Goal: Task Accomplishment & Management: Manage account settings

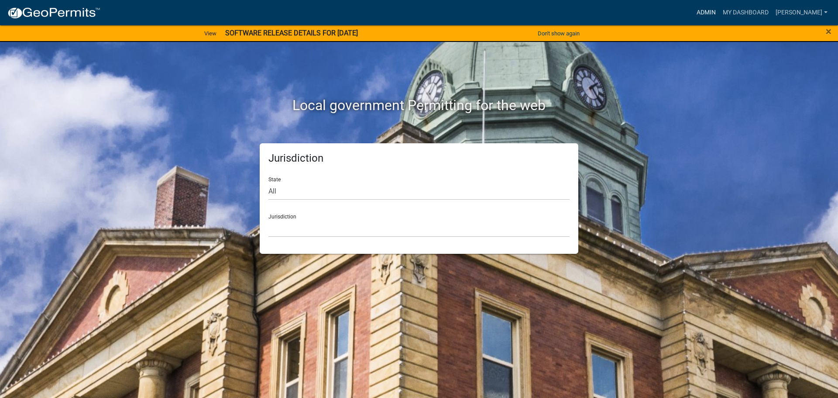
drag, startPoint x: 712, startPoint y: 11, endPoint x: 706, endPoint y: 23, distance: 13.5
click at [712, 11] on link "Admin" at bounding box center [706, 12] width 26 height 17
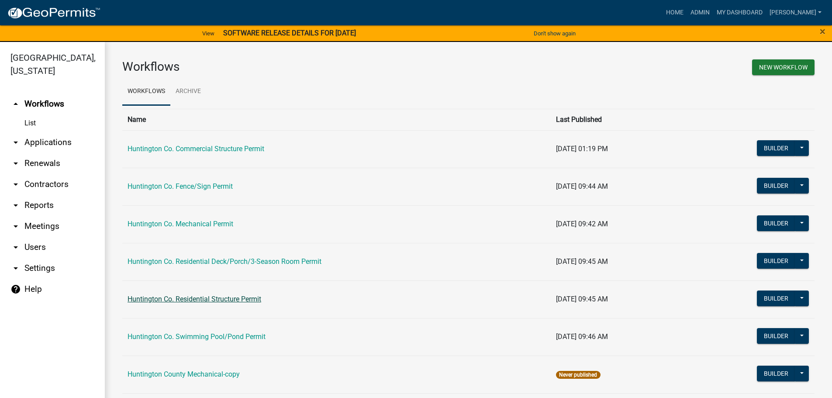
click at [220, 301] on link "Huntington Co. Residential Structure Permit" at bounding box center [194, 299] width 134 height 8
click at [220, 301] on main "Workflows New Workflow Workflows Archive Name Last Published Huntington Co. Com…" at bounding box center [468, 225] width 727 height 366
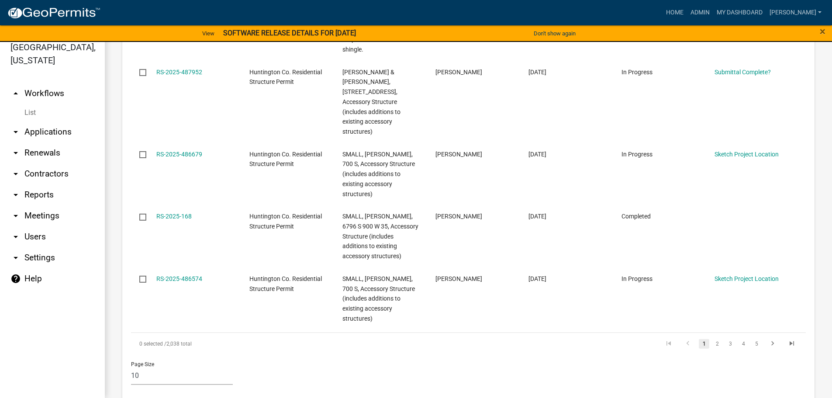
scroll to position [1358, 0]
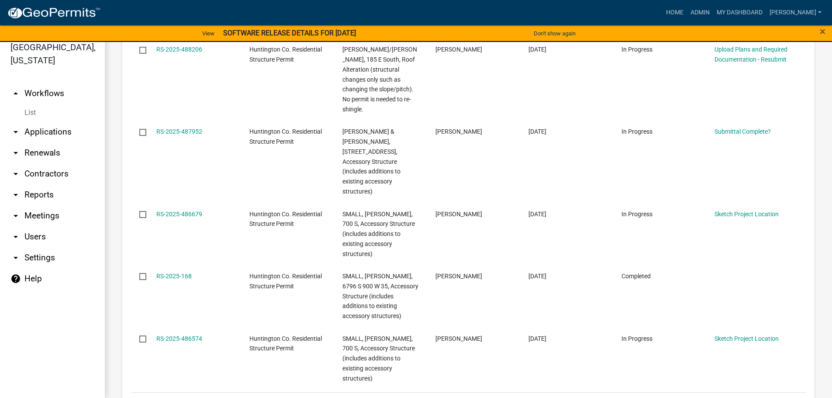
click at [712, 397] on link "2" at bounding box center [717, 404] width 10 height 10
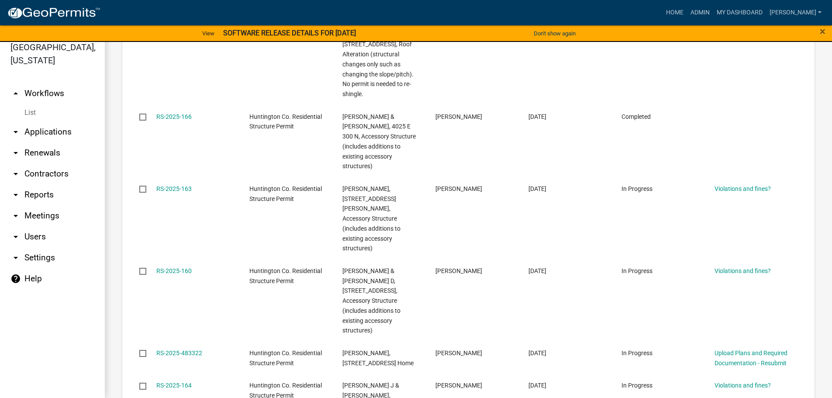
scroll to position [1398, 0]
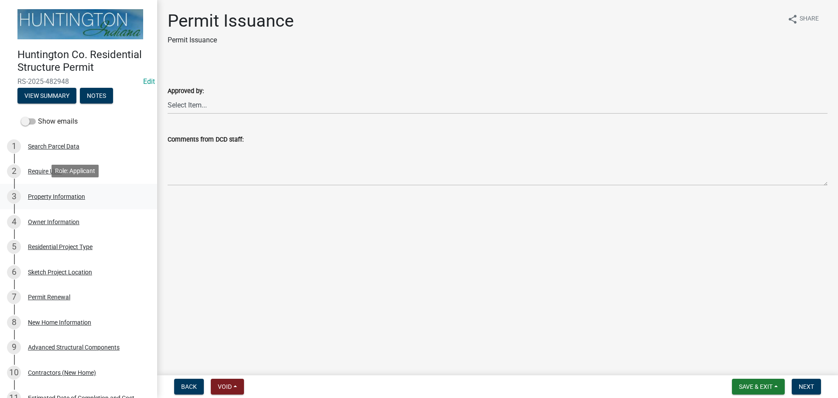
click at [56, 194] on div "Property Information" at bounding box center [56, 196] width 57 height 6
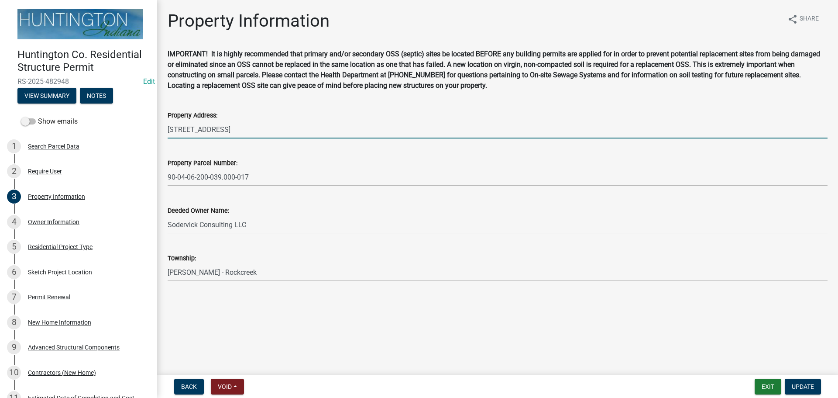
click at [224, 127] on input "[STREET_ADDRESS]" at bounding box center [498, 129] width 660 height 18
type input "6"
type input "[STREET_ADDRESS][PERSON_NAME][US_STATE]"
click at [804, 386] on span "Update" at bounding box center [803, 386] width 22 height 7
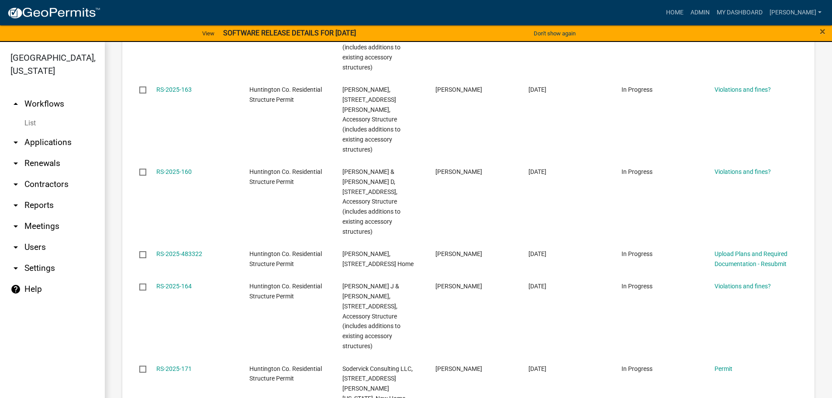
scroll to position [1428, 0]
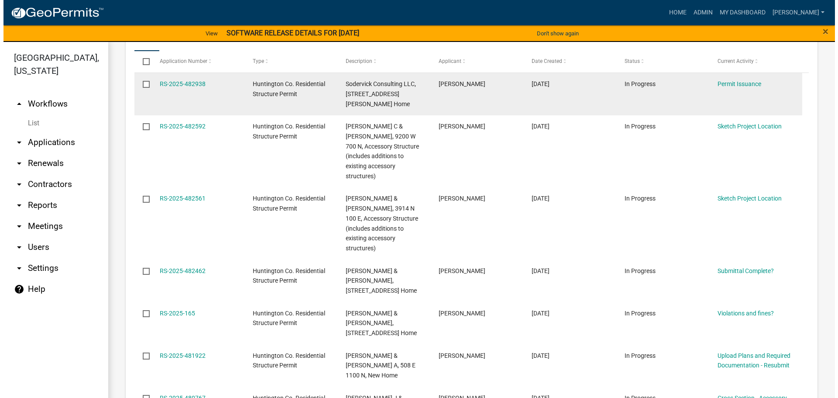
scroll to position [953, 0]
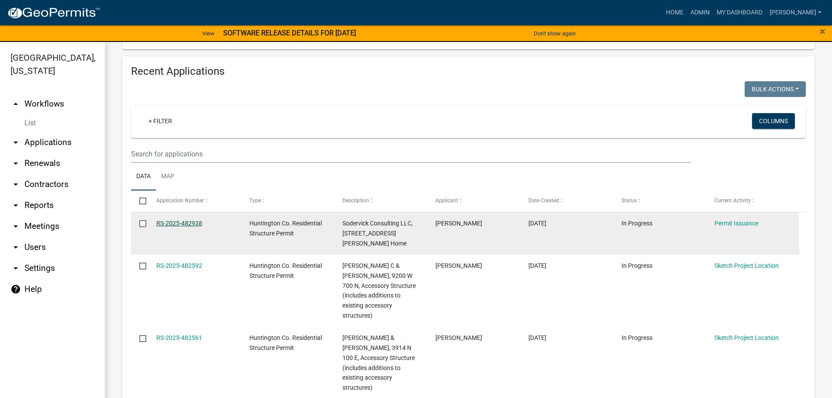
click at [177, 220] on link "RS-2025-482938" at bounding box center [179, 223] width 46 height 7
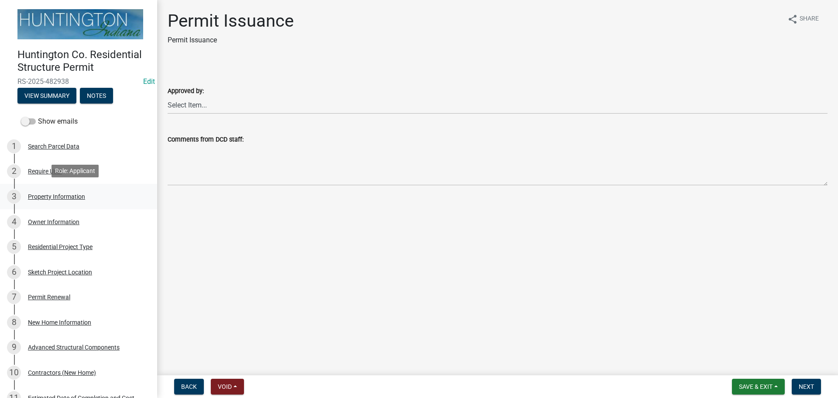
click at [51, 195] on div "Property Information" at bounding box center [56, 196] width 57 height 6
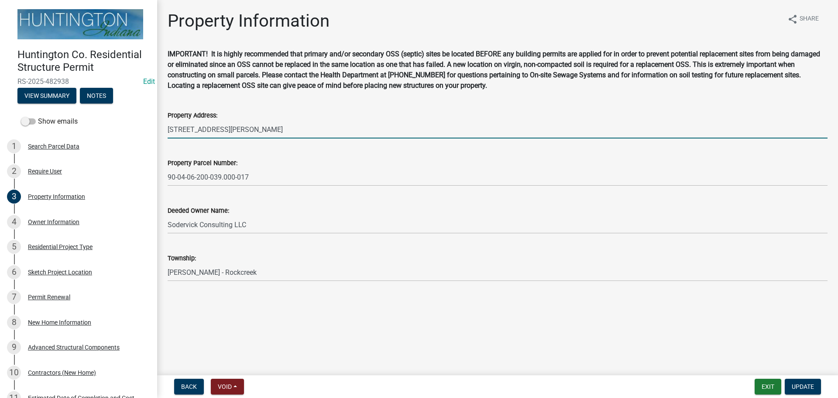
click at [255, 132] on input "[STREET_ADDRESS][PERSON_NAME]" at bounding box center [498, 129] width 660 height 18
type input "6"
type input "3"
type input "247 and [STREET_ADDRESS][PERSON_NAME][US_STATE]"
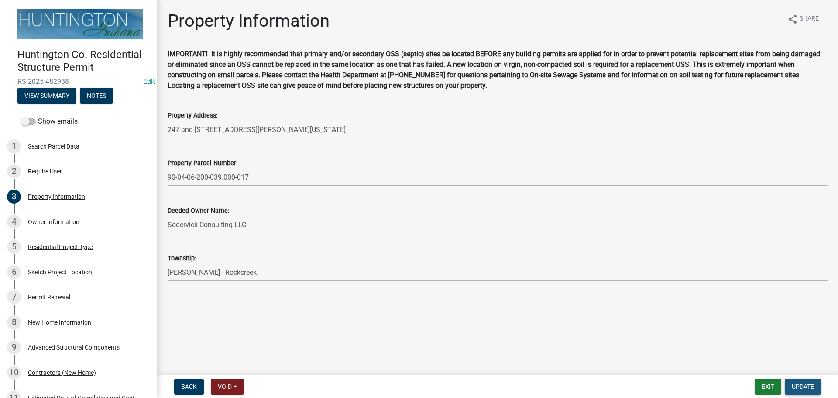
click at [804, 388] on span "Update" at bounding box center [803, 386] width 22 height 7
